Goal: Information Seeking & Learning: Understand process/instructions

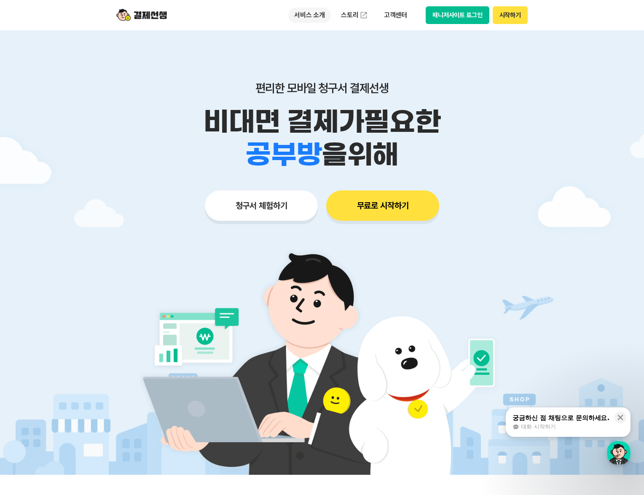
click at [307, 11] on p "서비스 소개" at bounding box center [309, 15] width 43 height 15
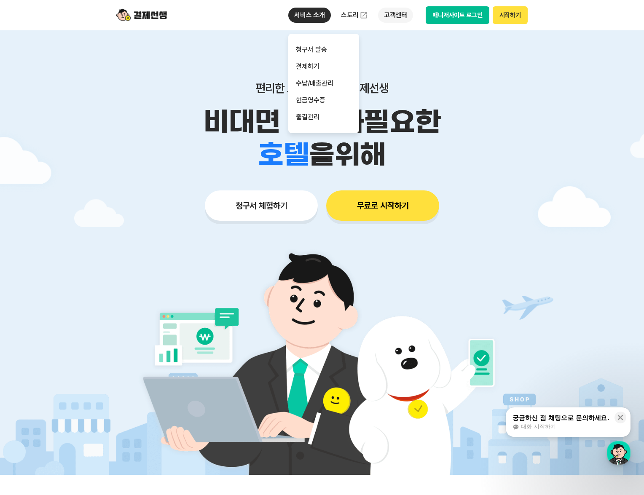
click at [390, 15] on p "고객센터" at bounding box center [395, 15] width 35 height 15
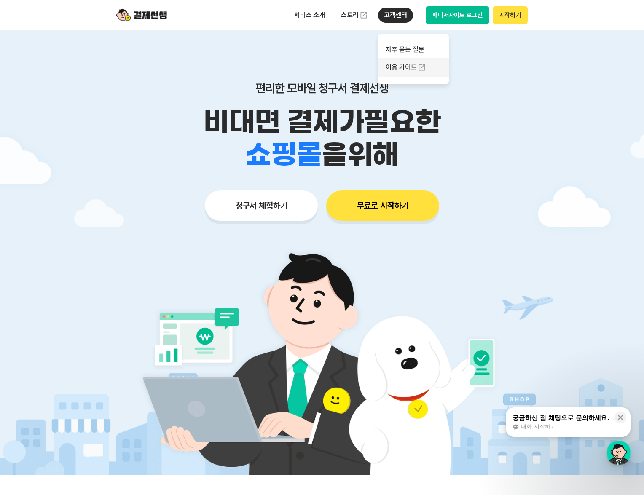
click at [392, 64] on link "이용 가이드" at bounding box center [413, 67] width 71 height 19
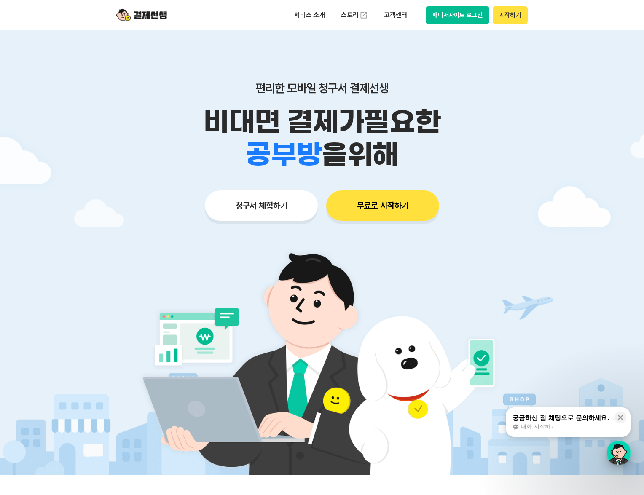
click at [616, 453] on div "button" at bounding box center [619, 453] width 24 height 24
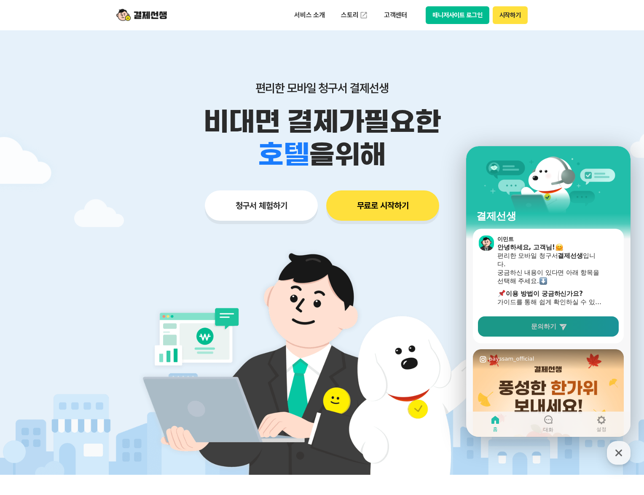
click at [560, 329] on icon at bounding box center [563, 326] width 8 height 8
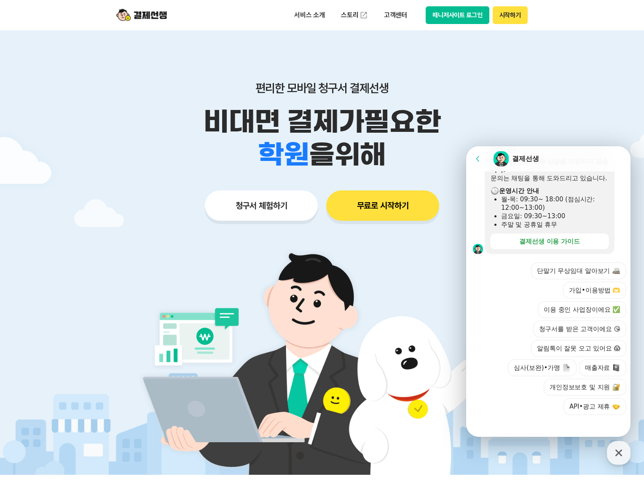
scroll to position [248, 0]
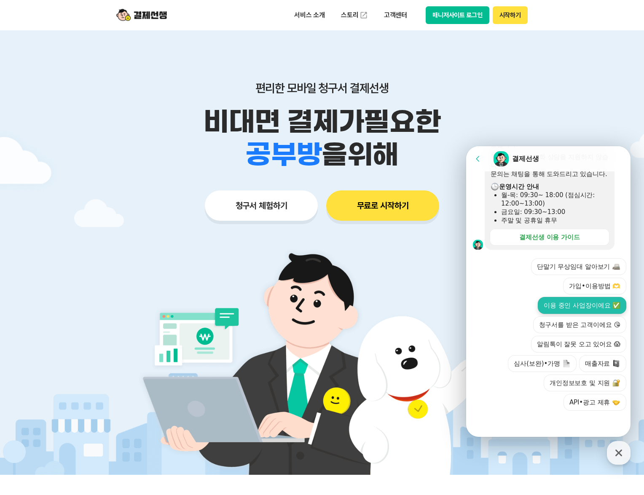
click at [589, 304] on button "이용 중인 사업장이에요 ✅" at bounding box center [582, 305] width 89 height 17
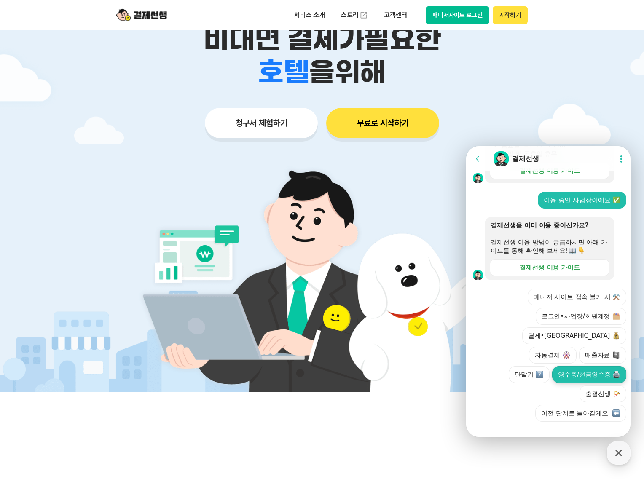
scroll to position [84, 0]
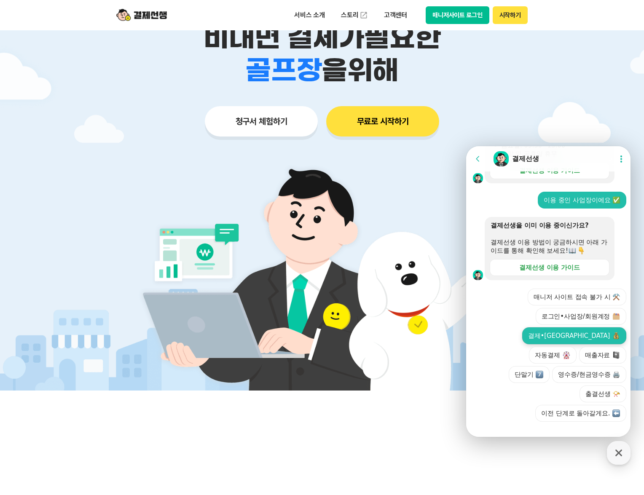
click at [551, 344] on button "결제•정산" at bounding box center [574, 336] width 104 height 17
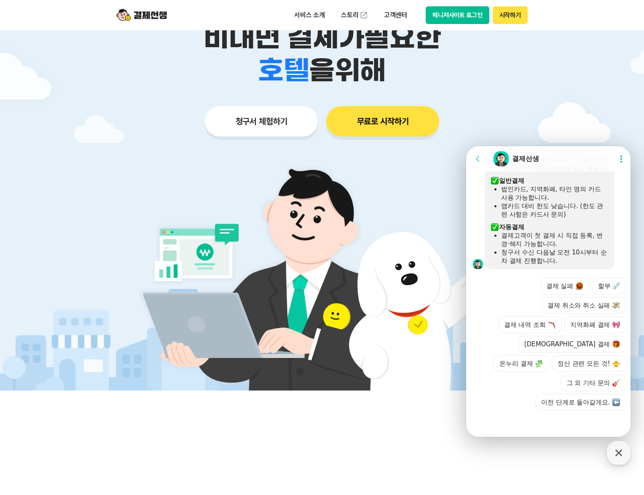
scroll to position [549, 0]
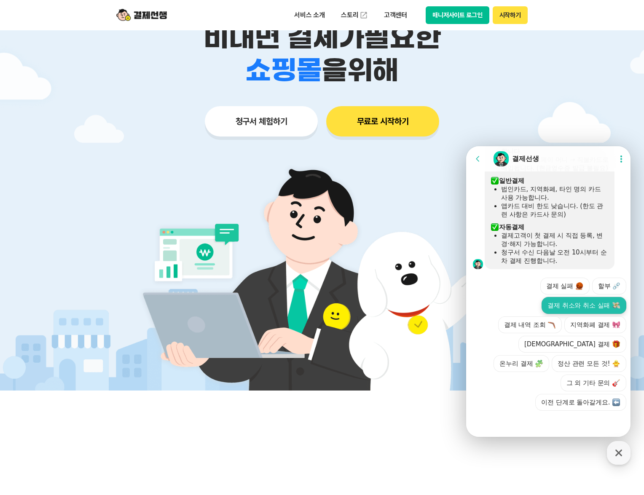
click at [572, 304] on button "결제 취소와 취소 실패" at bounding box center [584, 305] width 85 height 17
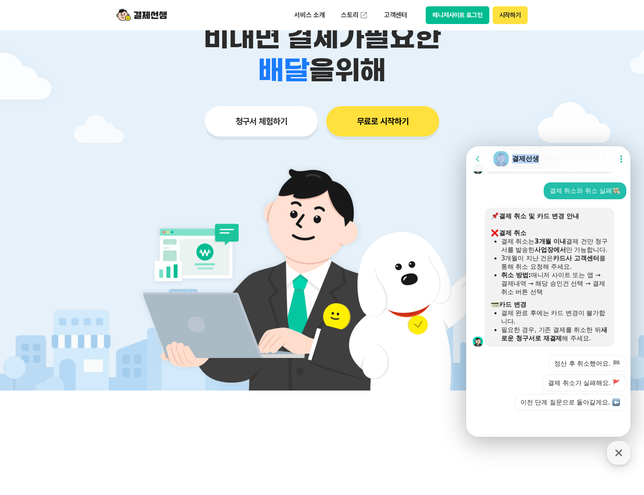
scroll to position [653, 0]
drag, startPoint x: 553, startPoint y: 155, endPoint x: 379, endPoint y: 96, distance: 183.2
click at [466, 146] on html "Go to previous page Chat Room 결제선생 Show userchat action dialog Message List 문의는…" at bounding box center [548, 146] width 164 height 0
